Goal: Task Accomplishment & Management: Complete application form

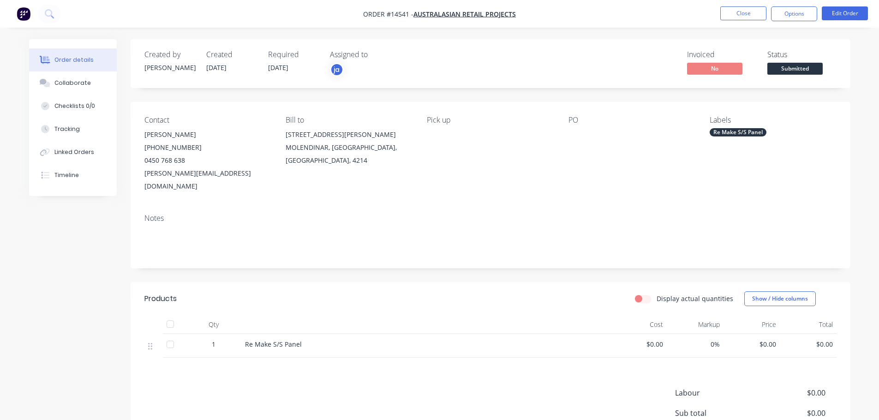
click at [753, 24] on nav "Order #14541 - Australasian Retail Projects Close Options Edit Order" at bounding box center [439, 14] width 879 height 28
click at [745, 16] on button "Close" at bounding box center [743, 13] width 46 height 14
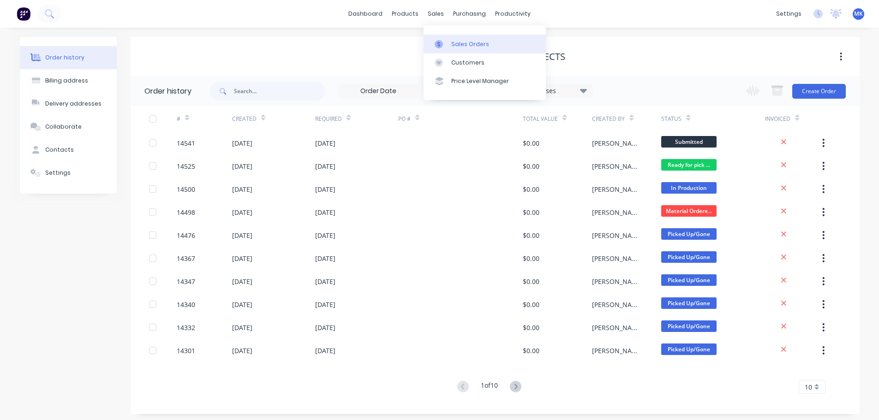
click at [444, 46] on div at bounding box center [442, 44] width 14 height 8
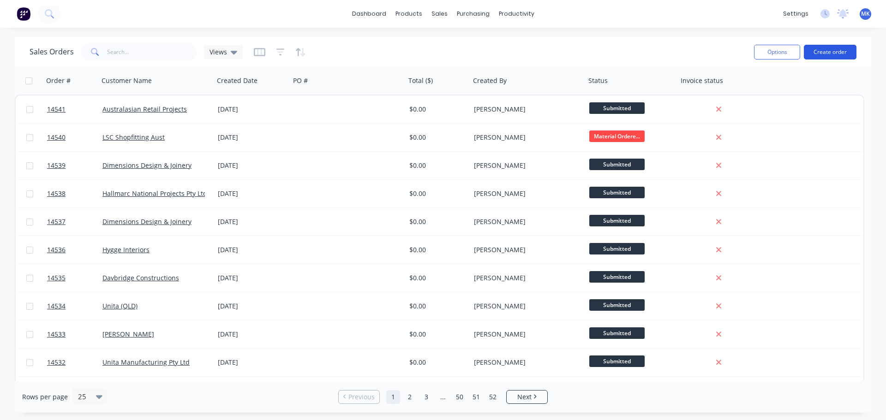
click at [831, 54] on button "Create order" at bounding box center [830, 52] width 53 height 15
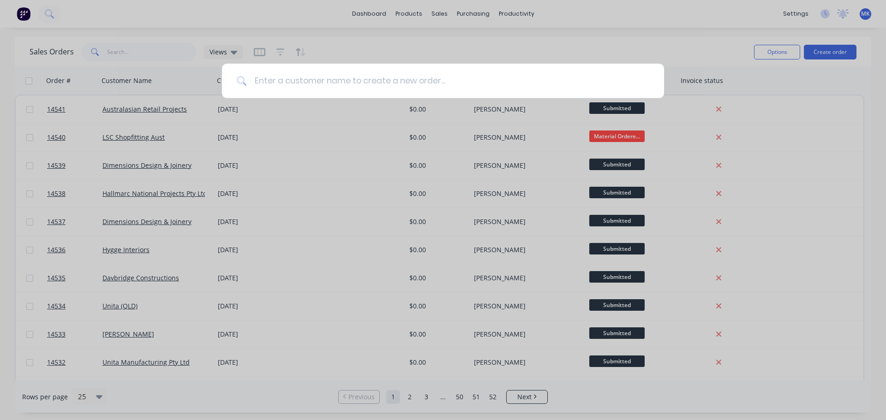
drag, startPoint x: 260, startPoint y: 83, endPoint x: 336, endPoint y: 84, distance: 76.1
click at [336, 84] on input at bounding box center [448, 81] width 402 height 35
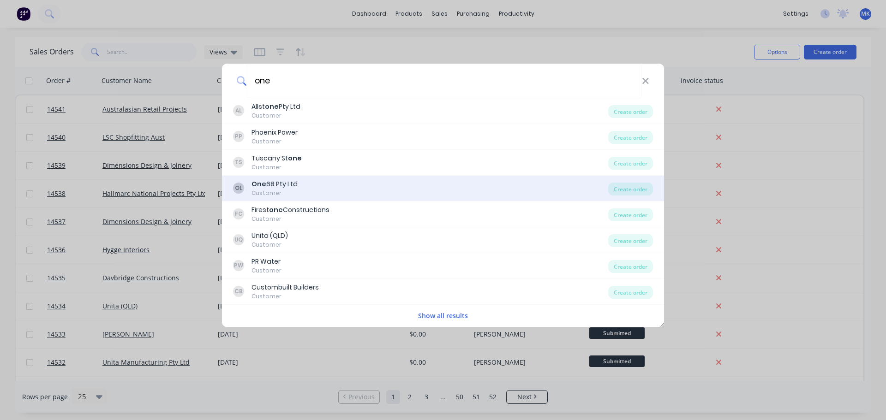
type input "one"
click at [329, 178] on div "OL One 68 Pty Ltd Customer Create order" at bounding box center [443, 189] width 442 height 26
click at [260, 193] on div "Customer" at bounding box center [274, 193] width 46 height 8
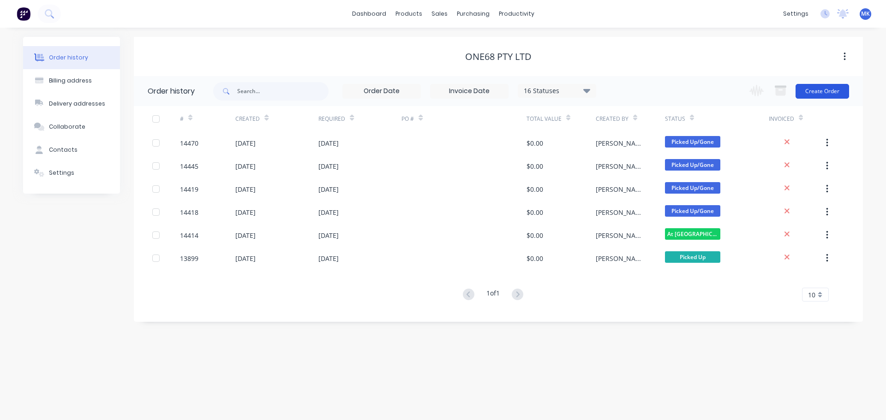
click at [811, 93] on button "Create Order" at bounding box center [822, 91] width 54 height 15
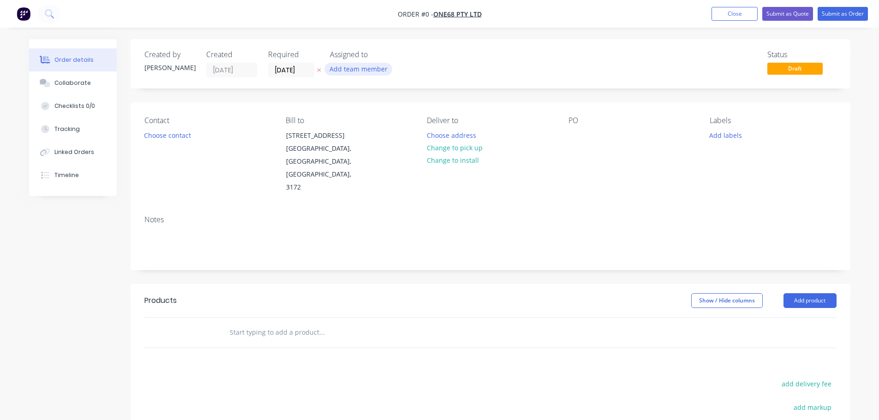
click at [346, 69] on button "Add team member" at bounding box center [358, 69] width 68 height 12
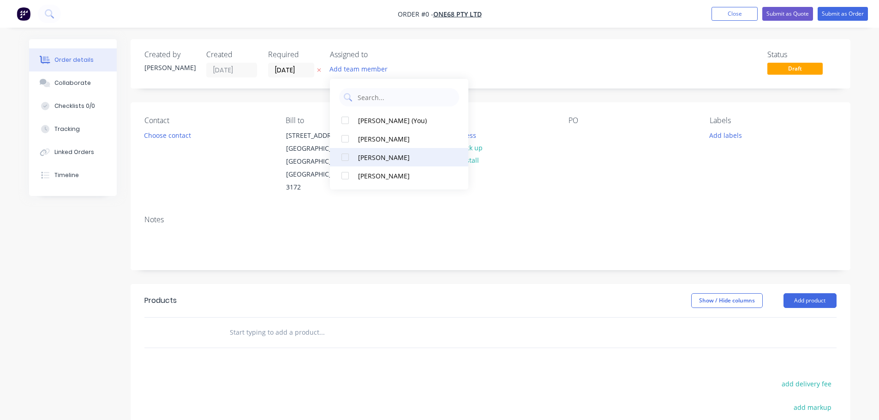
click at [360, 155] on div "[PERSON_NAME]" at bounding box center [404, 158] width 92 height 10
click at [177, 136] on div "Order details Collaborate Checklists 0/0 Tracking Linked Orders Timeline Order …" at bounding box center [440, 311] width 840 height 544
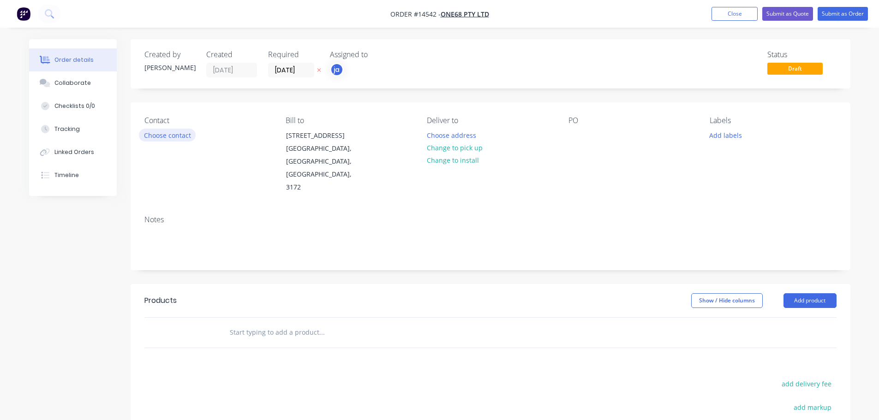
click at [174, 138] on button "Choose contact" at bounding box center [167, 135] width 57 height 12
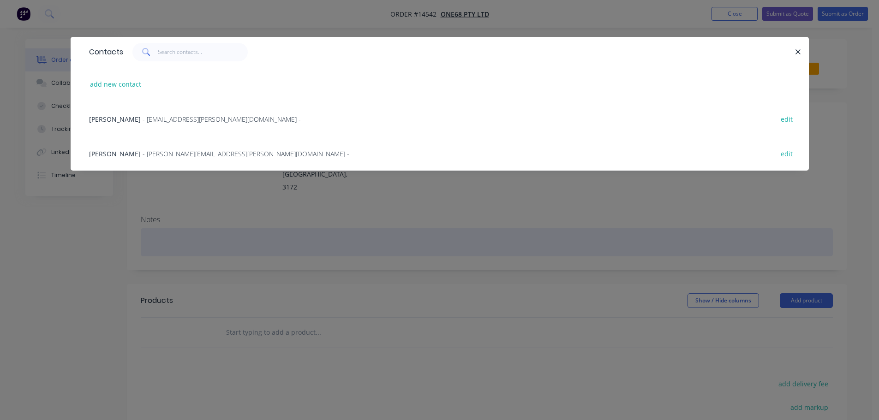
drag, startPoint x: 186, startPoint y: 243, endPoint x: 256, endPoint y: 216, distance: 74.6
click at [189, 241] on div "Contacts add new contact Luke Floyd - [EMAIL_ADDRESS][PERSON_NAME][DOMAIN_NAME]…" at bounding box center [439, 210] width 879 height 420
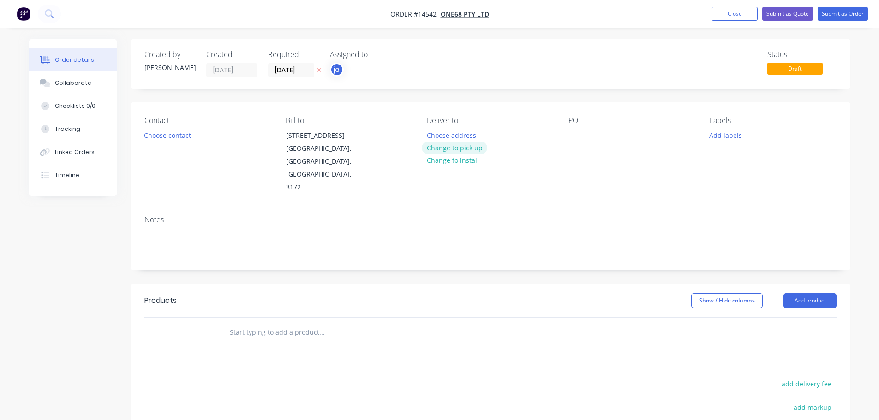
click at [468, 143] on button "Change to pick up" at bounding box center [455, 148] width 66 height 12
click at [724, 141] on button "Add labels" at bounding box center [725, 135] width 42 height 12
click at [723, 138] on button "Add labels" at bounding box center [725, 135] width 42 height 12
click at [732, 138] on button "Add labels" at bounding box center [725, 135] width 42 height 12
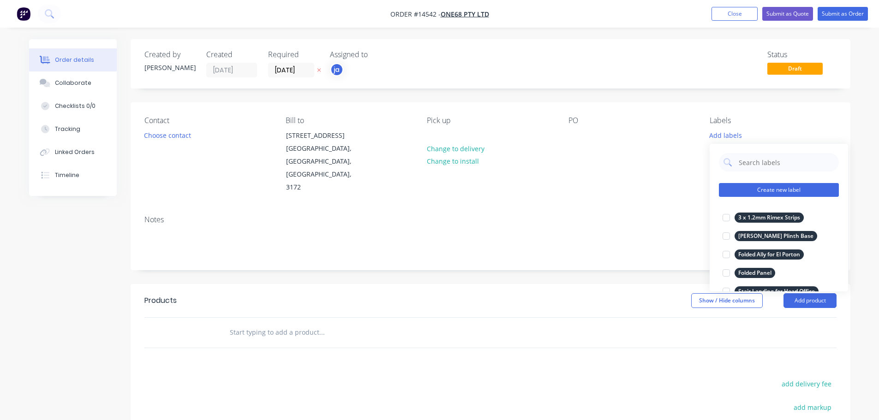
click at [783, 185] on button "Create new label" at bounding box center [779, 190] width 120 height 14
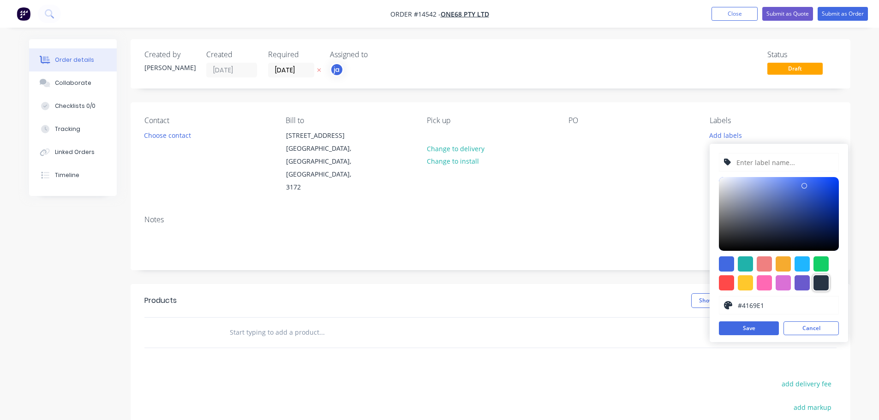
click at [824, 278] on div at bounding box center [820, 282] width 15 height 15
type input "#273444"
click at [766, 160] on input "text" at bounding box center [784, 163] width 98 height 18
paste input "Extra Spigot - CR Entry Portal"
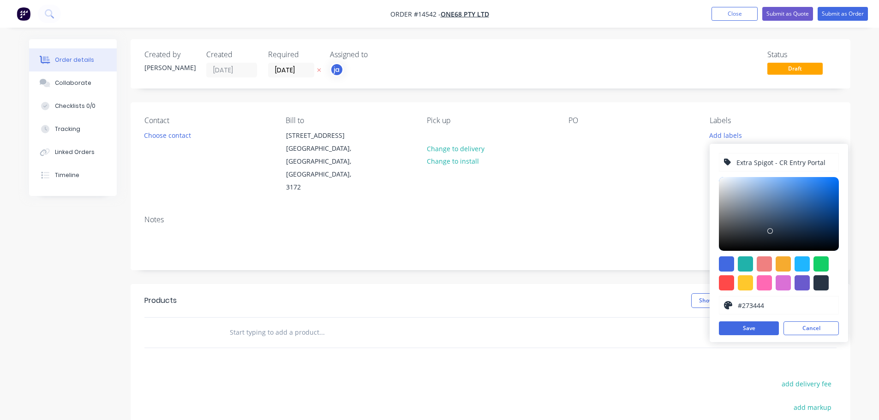
type input "Extra Spigot - CR Entry Portal"
click at [754, 320] on div "Extra Spigot - CR Entry Portal #273444 hex #273444 Save Cancel" at bounding box center [779, 243] width 138 height 198
click at [752, 324] on button "Save" at bounding box center [749, 329] width 60 height 14
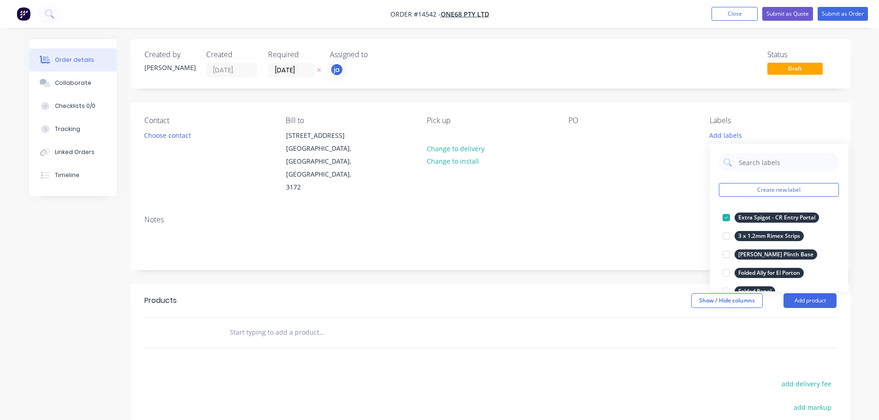
click at [296, 323] on input "text" at bounding box center [321, 332] width 185 height 18
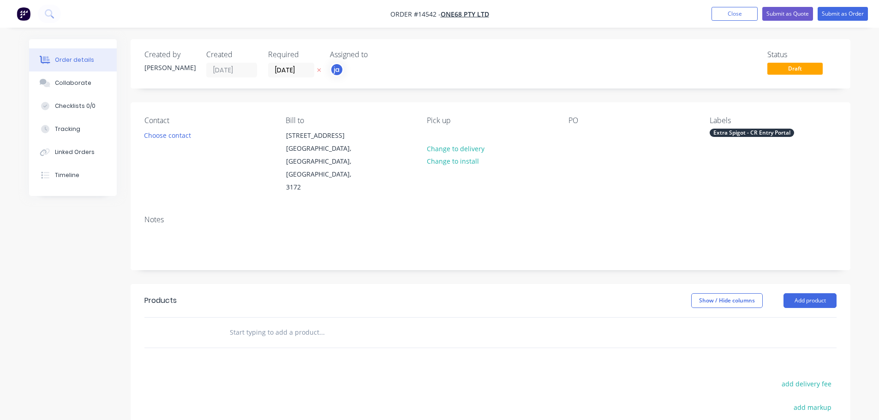
paste input "Extra Spigot - CR Entry Portal"
click at [290, 323] on input "Extra Spigot - CR Entry Portal" at bounding box center [321, 332] width 185 height 18
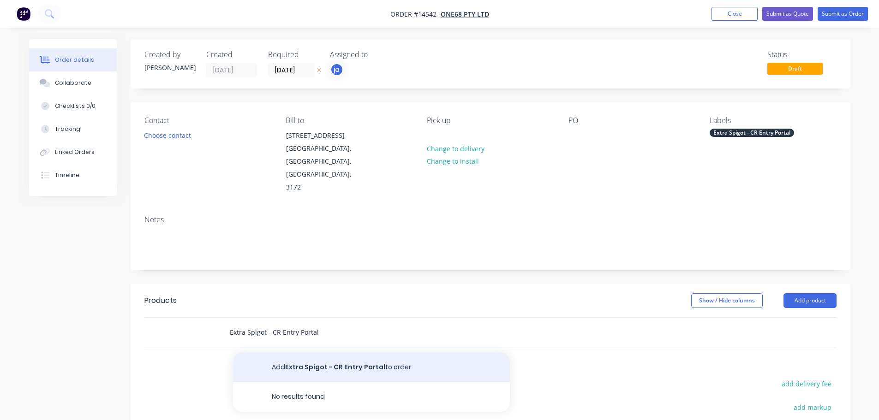
type input "Extra Spigot - CR Entry Portal"
click at [320, 353] on button "Add Extra Spigot - CR Entry Portal to order" at bounding box center [371, 368] width 277 height 30
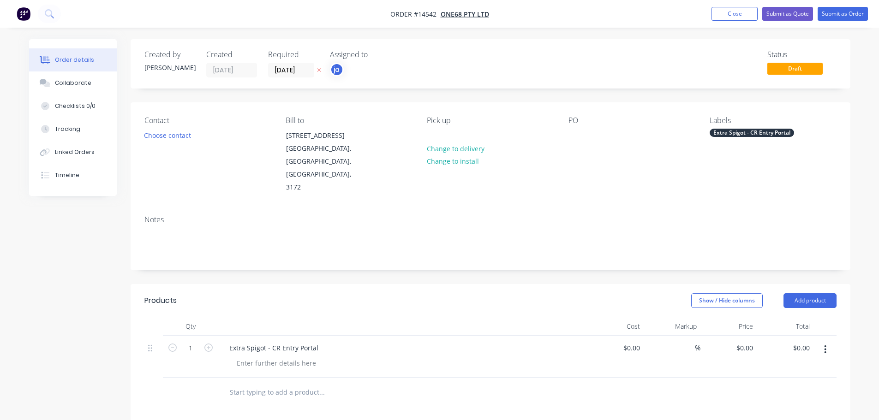
click at [735, 129] on div "Extra Spigot - CR Entry Portal" at bounding box center [752, 133] width 84 height 8
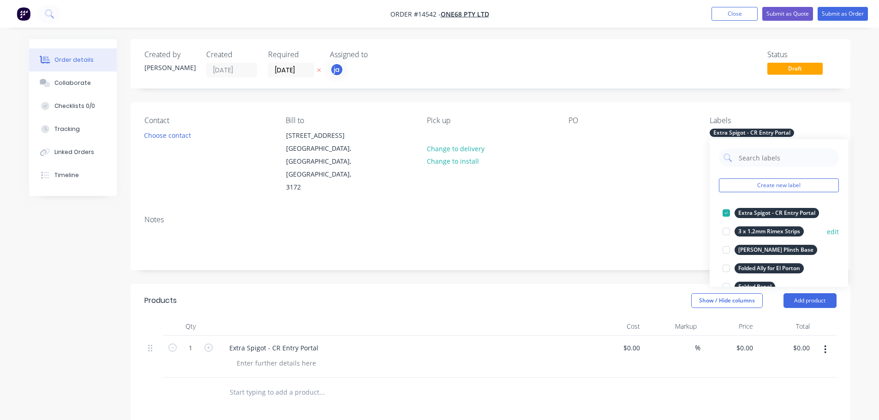
scroll to position [231, 0]
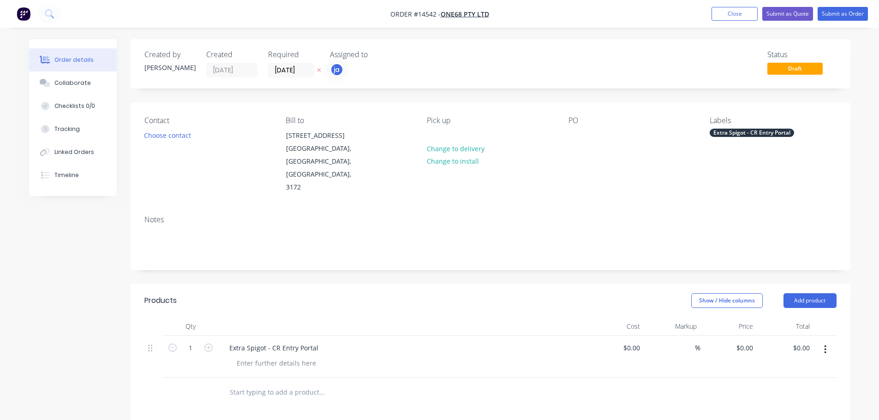
click at [584, 174] on div "Contact Choose contact Bill to [STREET_ADDRESS] Pick up Change to delivery Chan…" at bounding box center [491, 155] width 720 height 106
click at [853, 15] on button "Submit as Order" at bounding box center [842, 14] width 50 height 14
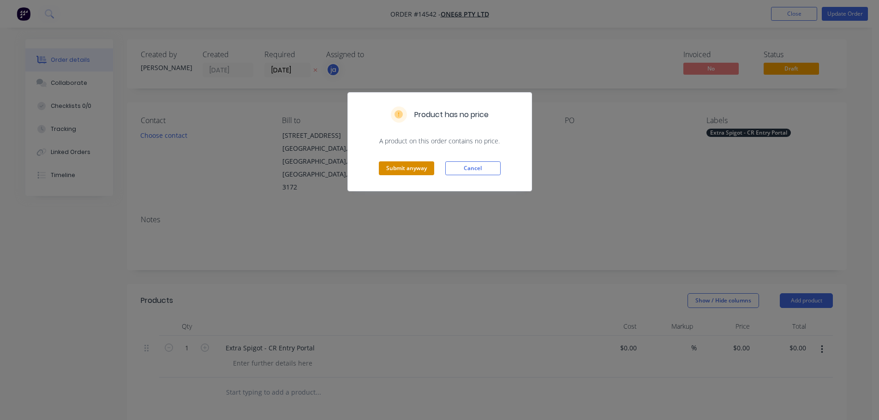
click at [420, 168] on button "Submit anyway" at bounding box center [406, 168] width 55 height 14
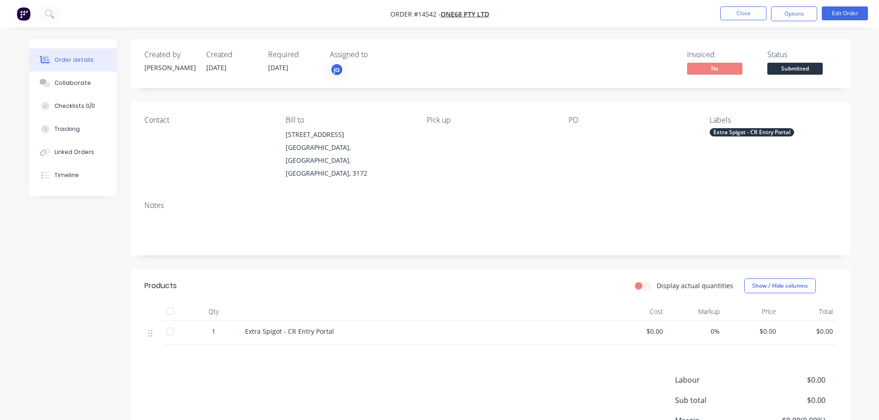
click at [729, 23] on nav "Order #14542 - One68 Pty Ltd Close Options Edit Order" at bounding box center [439, 14] width 879 height 28
click at [727, 13] on button "Close" at bounding box center [743, 13] width 46 height 14
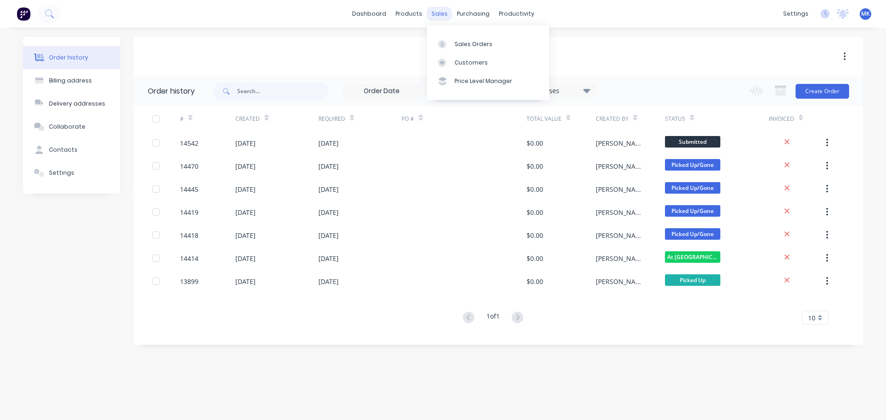
click at [444, 12] on div "sales" at bounding box center [439, 14] width 25 height 14
click at [455, 36] on link "Sales Orders" at bounding box center [488, 44] width 122 height 18
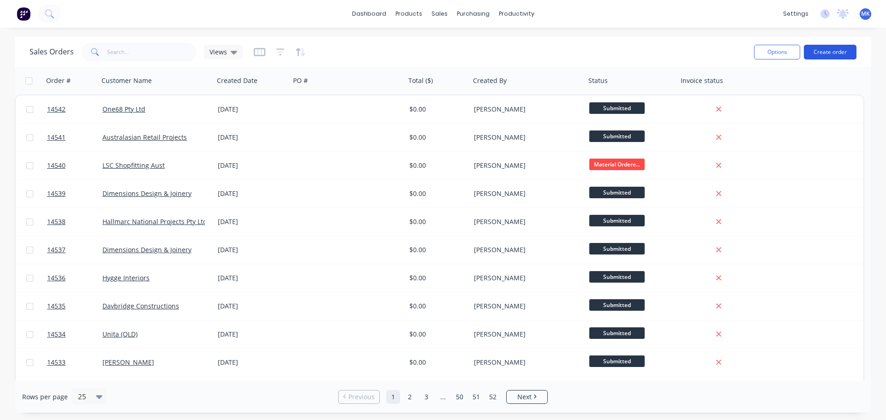
click at [837, 47] on button "Create order" at bounding box center [830, 52] width 53 height 15
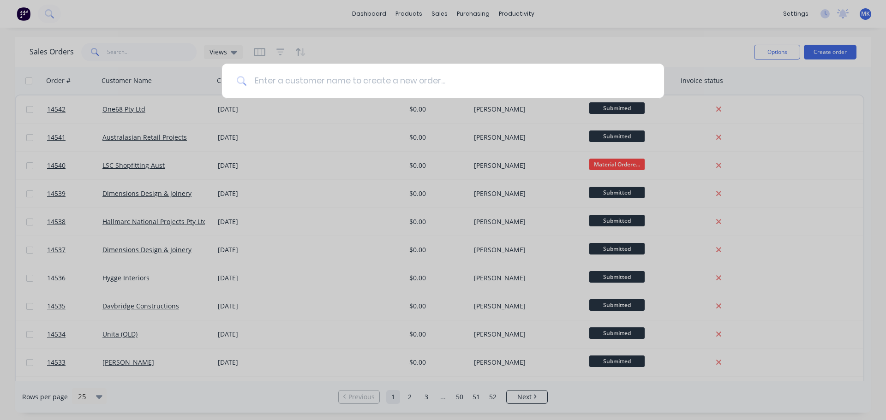
click at [430, 75] on input at bounding box center [448, 81] width 402 height 35
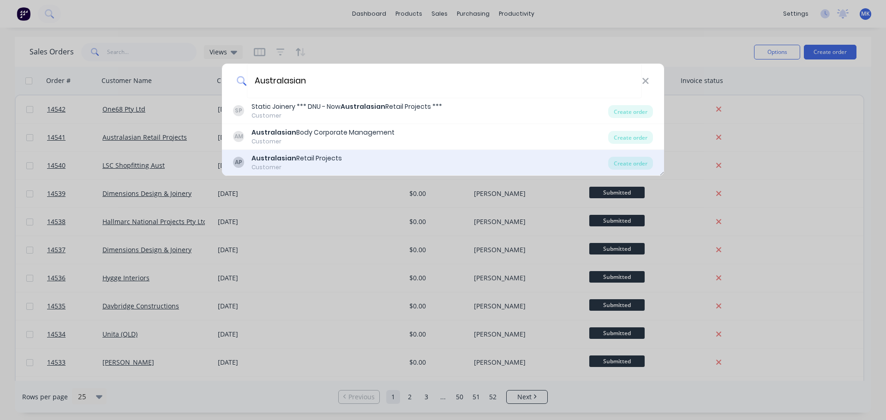
type input "Australasian"
click at [321, 155] on div "Australasian Retail Projects" at bounding box center [296, 159] width 90 height 10
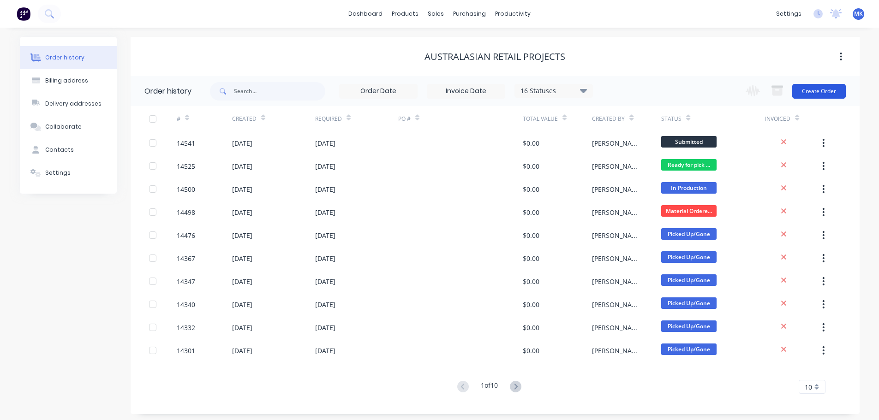
click at [820, 92] on button "Create Order" at bounding box center [819, 91] width 54 height 15
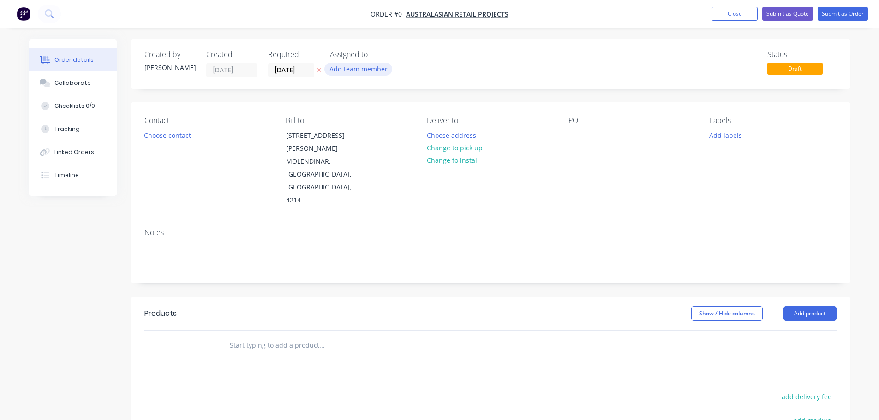
click at [345, 66] on button "Add team member" at bounding box center [358, 69] width 68 height 12
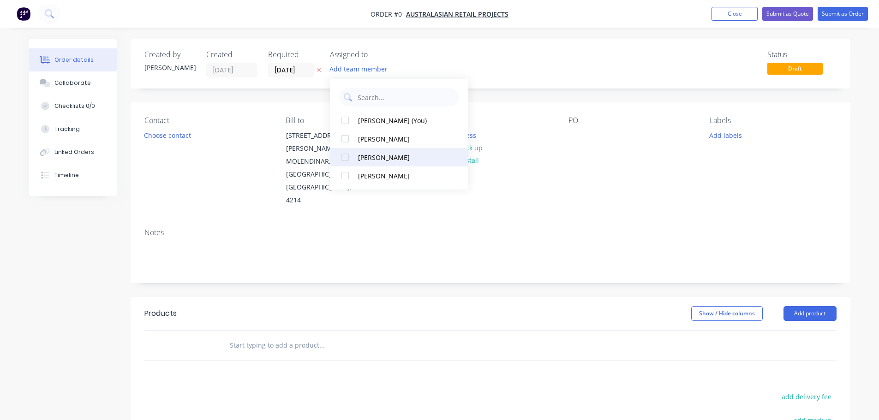
click at [368, 157] on div "[PERSON_NAME]" at bounding box center [404, 158] width 92 height 10
click at [166, 135] on div "Order details Collaborate Checklists 0/0 Tracking Linked Orders Timeline Order …" at bounding box center [440, 317] width 840 height 557
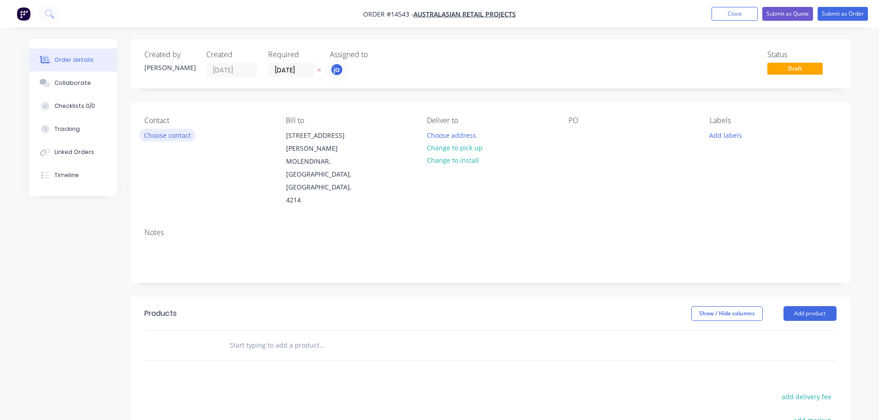
click at [166, 135] on button "Choose contact" at bounding box center [167, 135] width 57 height 12
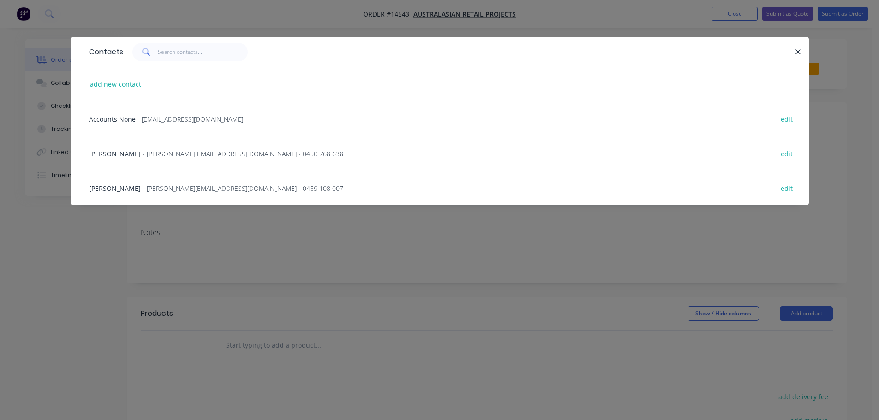
click at [173, 149] on div "Leigh Morris - [EMAIL_ADDRESS][DOMAIN_NAME] - 0450 768 638" at bounding box center [216, 154] width 254 height 10
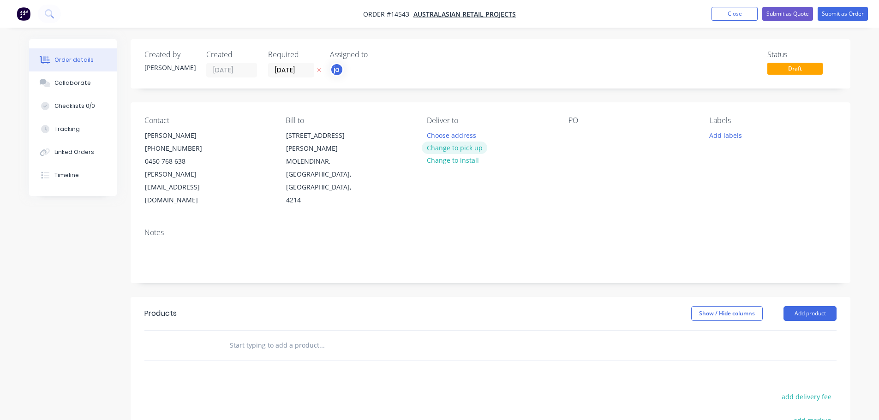
click at [473, 148] on button "Change to pick up" at bounding box center [455, 148] width 66 height 12
click at [718, 139] on button "Add labels" at bounding box center [725, 135] width 42 height 12
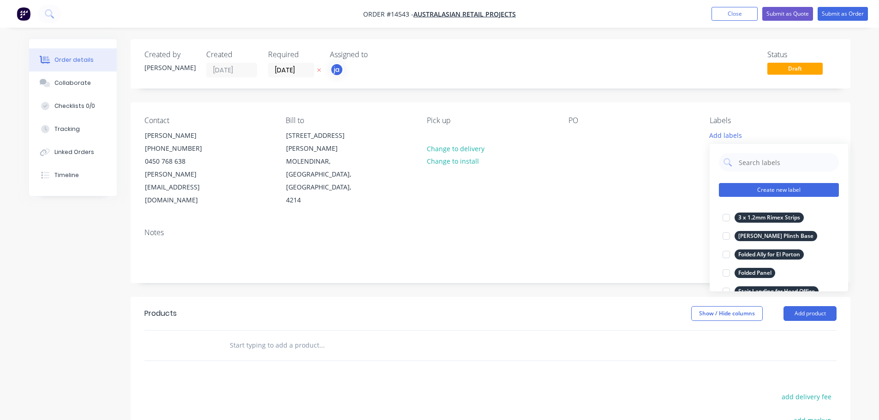
click at [773, 185] on button "Create new label" at bounding box center [779, 190] width 120 height 14
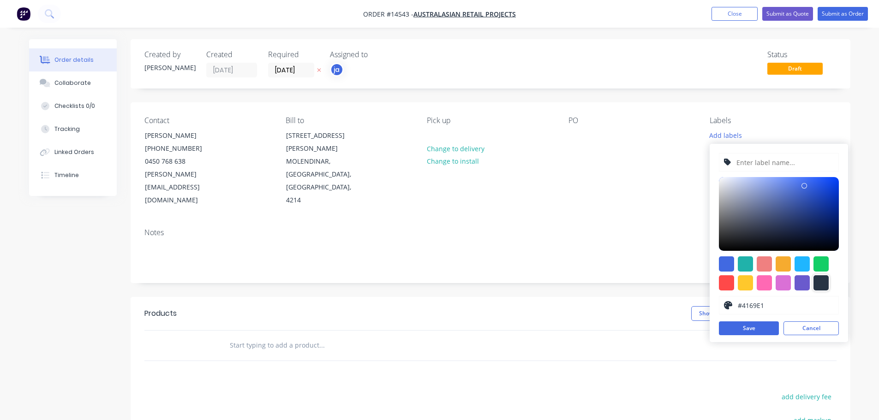
click at [821, 287] on div at bounding box center [820, 282] width 15 height 15
type input "#273444"
click at [762, 168] on input "text" at bounding box center [784, 163] width 98 height 18
paste input "Small S/S Bench"
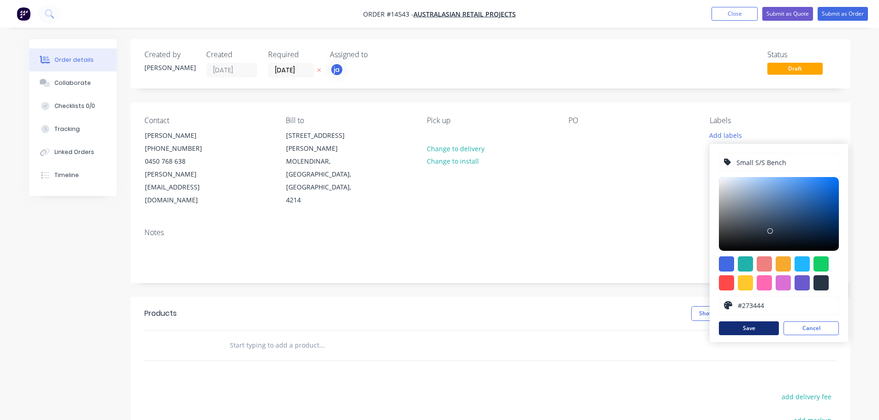
type input "Small S/S Bench"
click at [753, 333] on button "Save" at bounding box center [749, 329] width 60 height 14
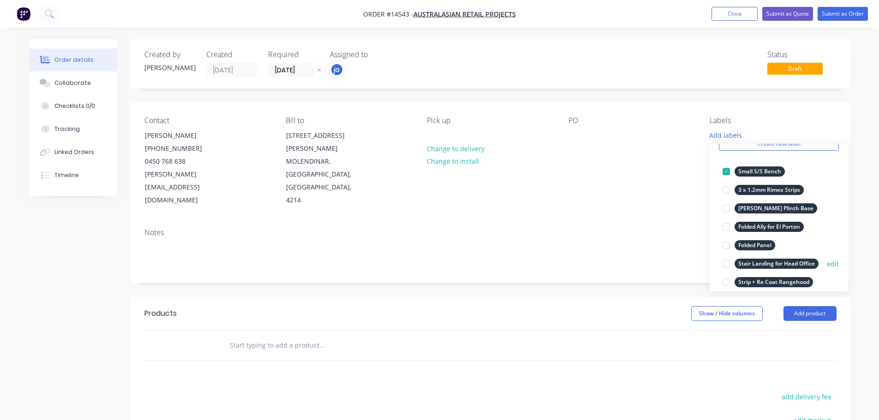
scroll to position [92, 0]
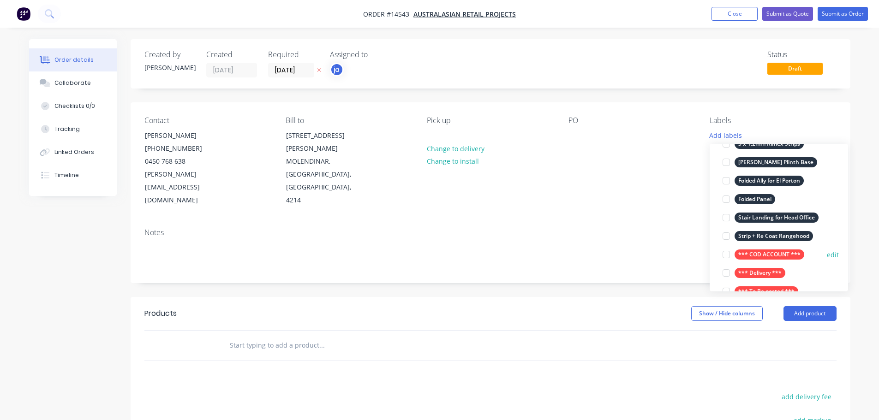
click at [754, 251] on div "*** COD ACCOUNT ***" at bounding box center [769, 255] width 70 height 10
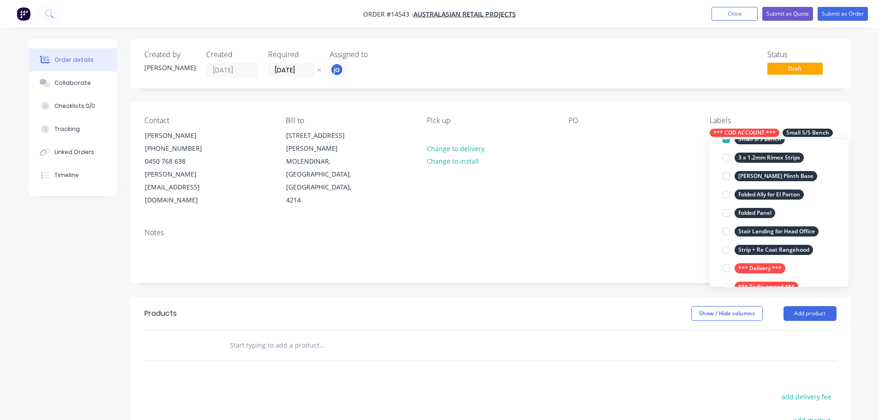
scroll to position [0, 0]
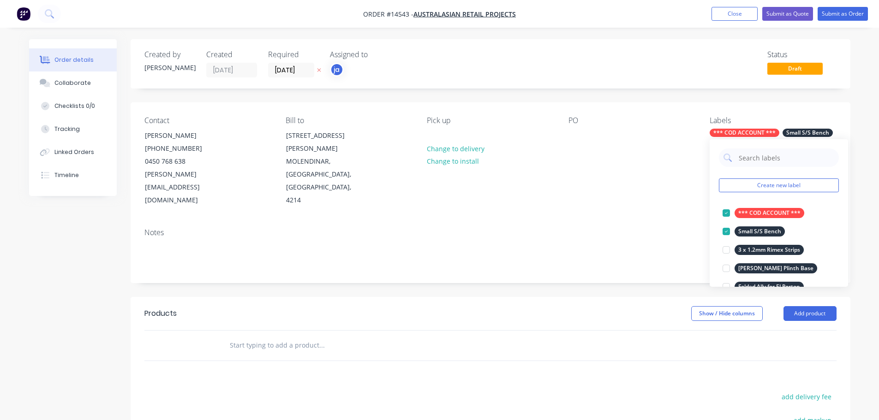
click at [287, 336] on input "text" at bounding box center [321, 345] width 185 height 18
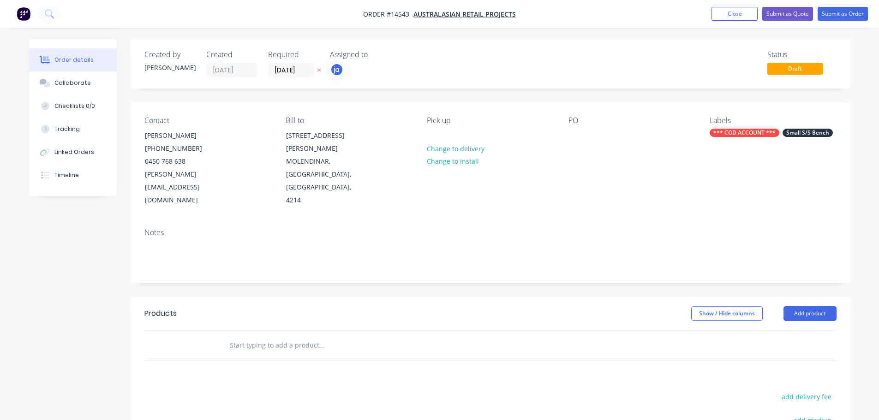
paste input "Small S/S Bench"
type input "Small S/S Bench"
click at [301, 366] on button "Add Small S/S Bench to order" at bounding box center [371, 381] width 277 height 30
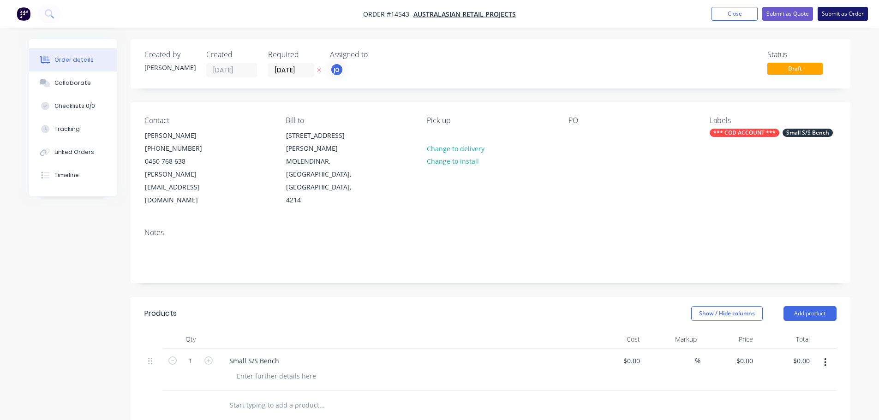
click at [844, 18] on button "Submit as Order" at bounding box center [842, 14] width 50 height 14
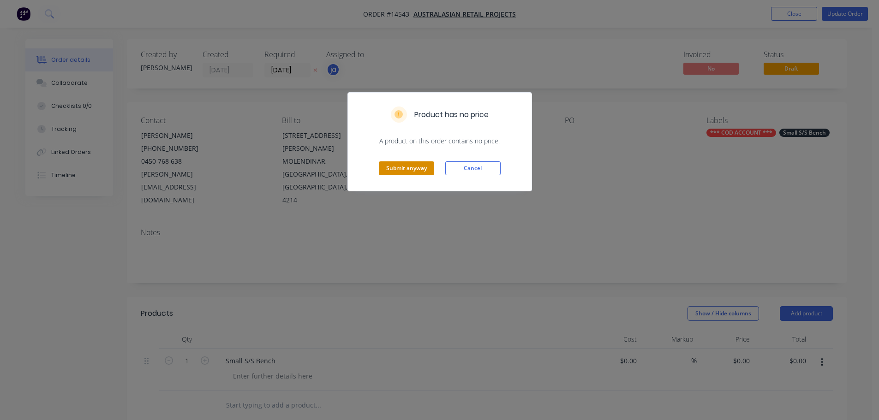
click at [411, 166] on button "Submit anyway" at bounding box center [406, 168] width 55 height 14
